Goal: Navigation & Orientation: Find specific page/section

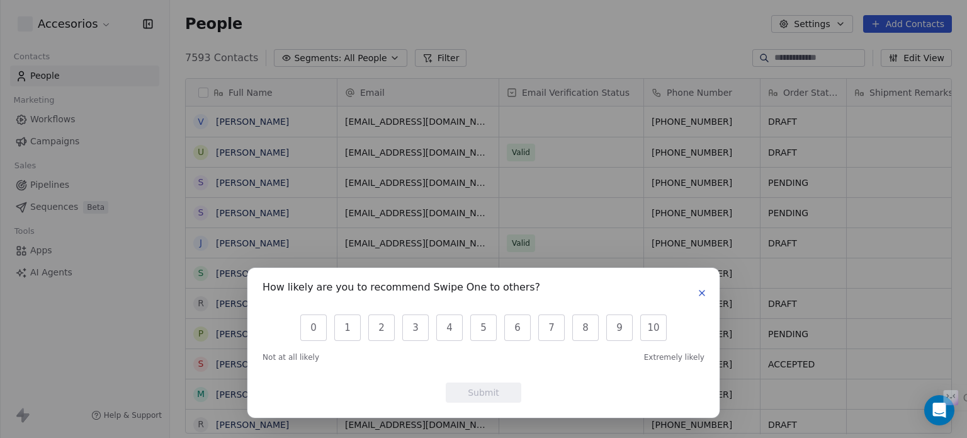
scroll to position [375, 787]
click at [702, 292] on icon "button" at bounding box center [702, 292] width 5 height 5
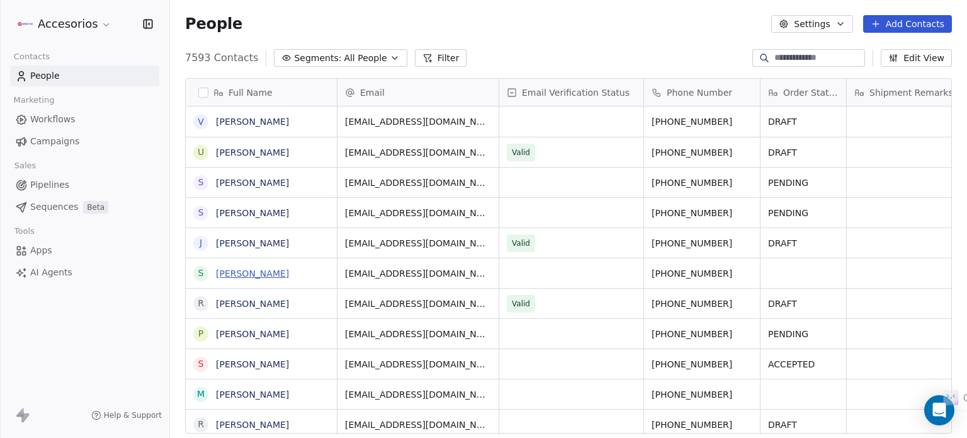
click at [224, 273] on link "[PERSON_NAME]" at bounding box center [252, 273] width 73 height 10
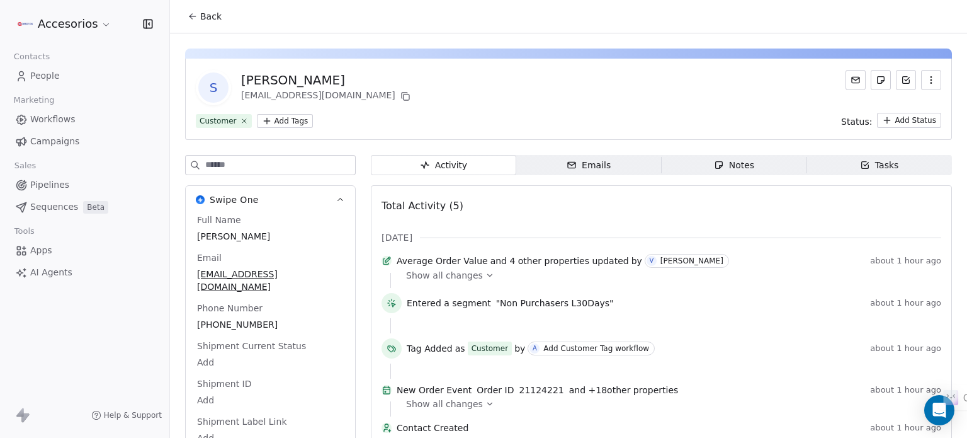
scroll to position [38, 0]
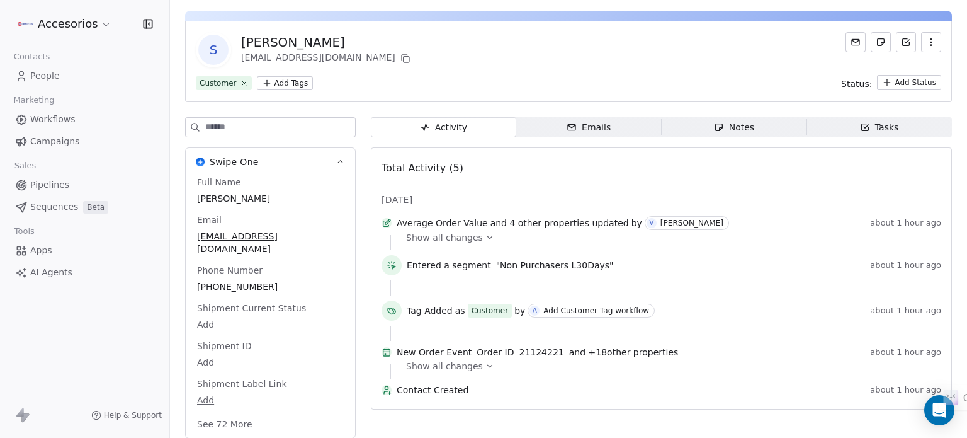
click at [450, 239] on span "Show all changes" at bounding box center [444, 237] width 77 height 13
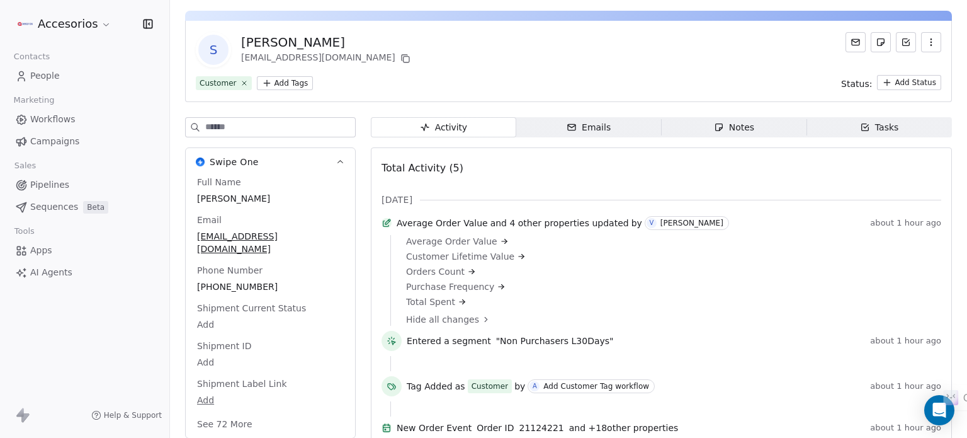
click at [37, 72] on span "People" at bounding box center [45, 75] width 30 height 13
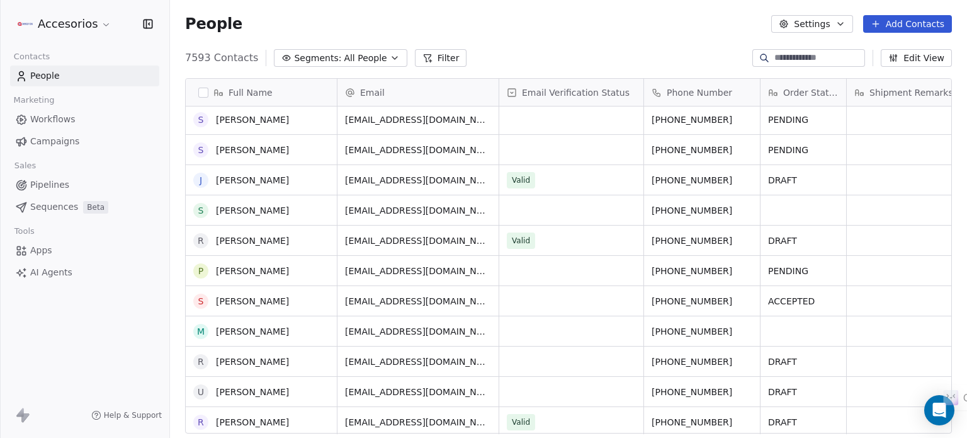
scroll to position [63, 0]
click at [227, 332] on link "[PERSON_NAME]" at bounding box center [252, 331] width 73 height 10
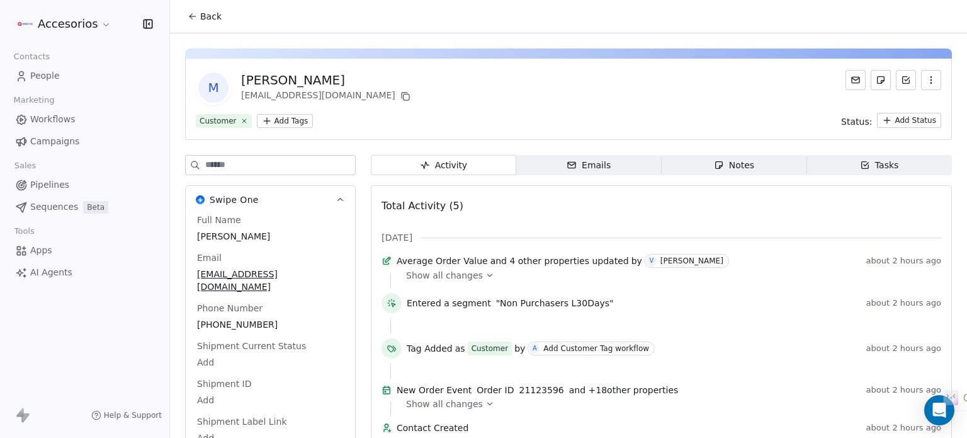
click at [205, 20] on span "Back" at bounding box center [210, 16] width 21 height 13
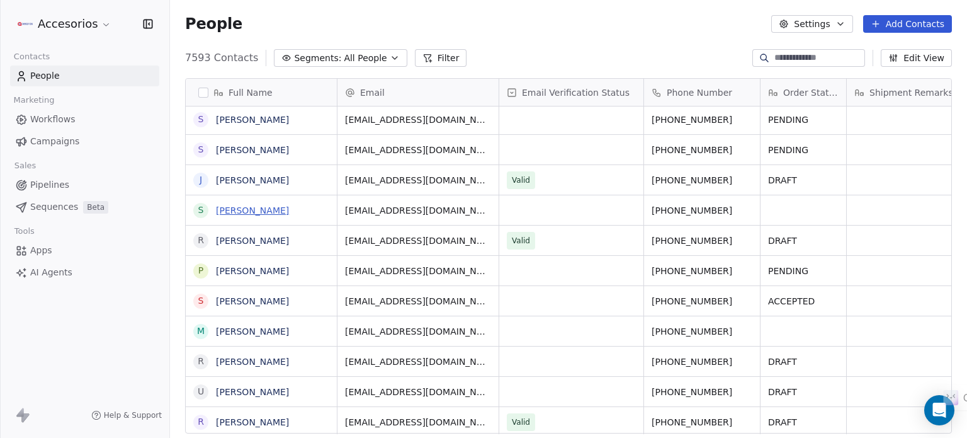
click at [230, 208] on link "[PERSON_NAME]" at bounding box center [252, 210] width 73 height 10
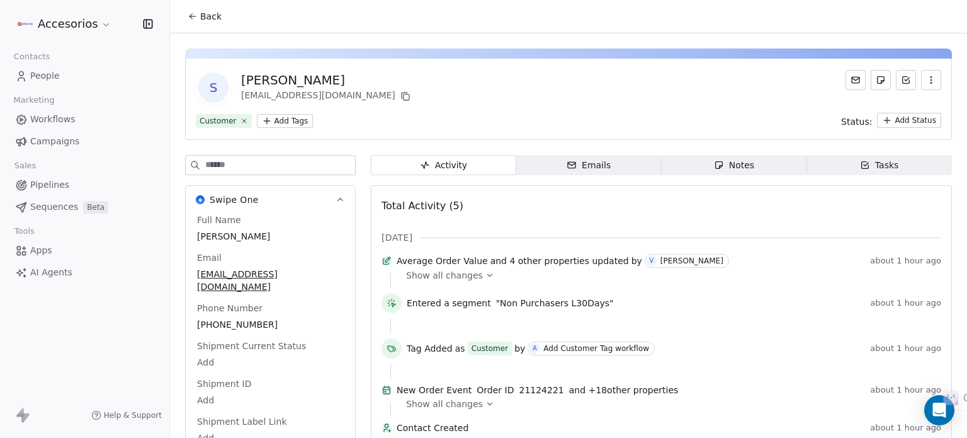
click at [193, 12] on icon at bounding box center [193, 16] width 10 height 10
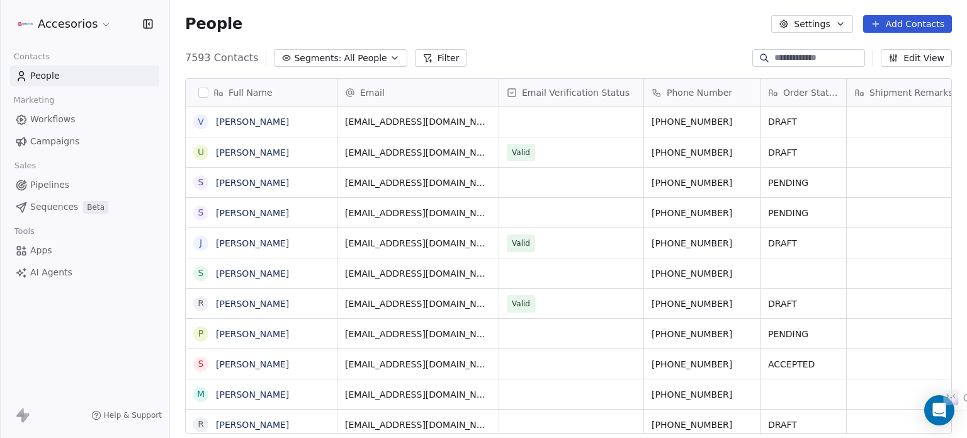
click at [87, 118] on link "Workflows" at bounding box center [84, 119] width 149 height 21
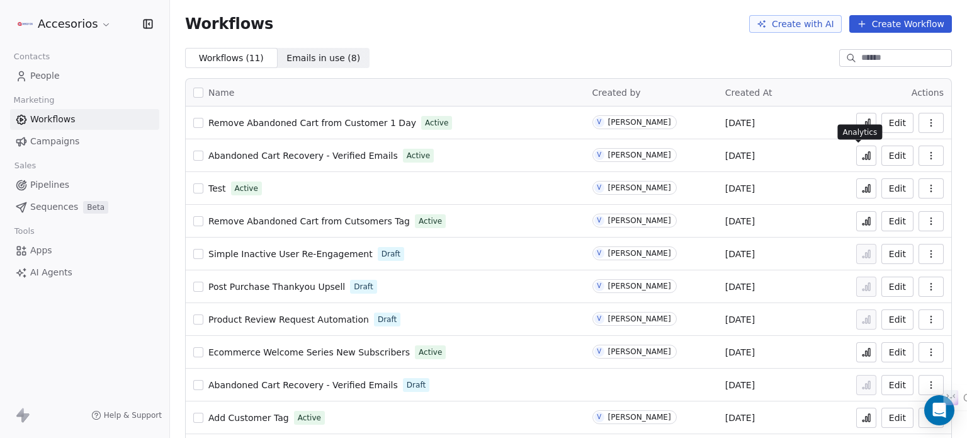
click at [861, 158] on icon at bounding box center [866, 156] width 10 height 10
